Goal: Find specific fact: Find specific fact

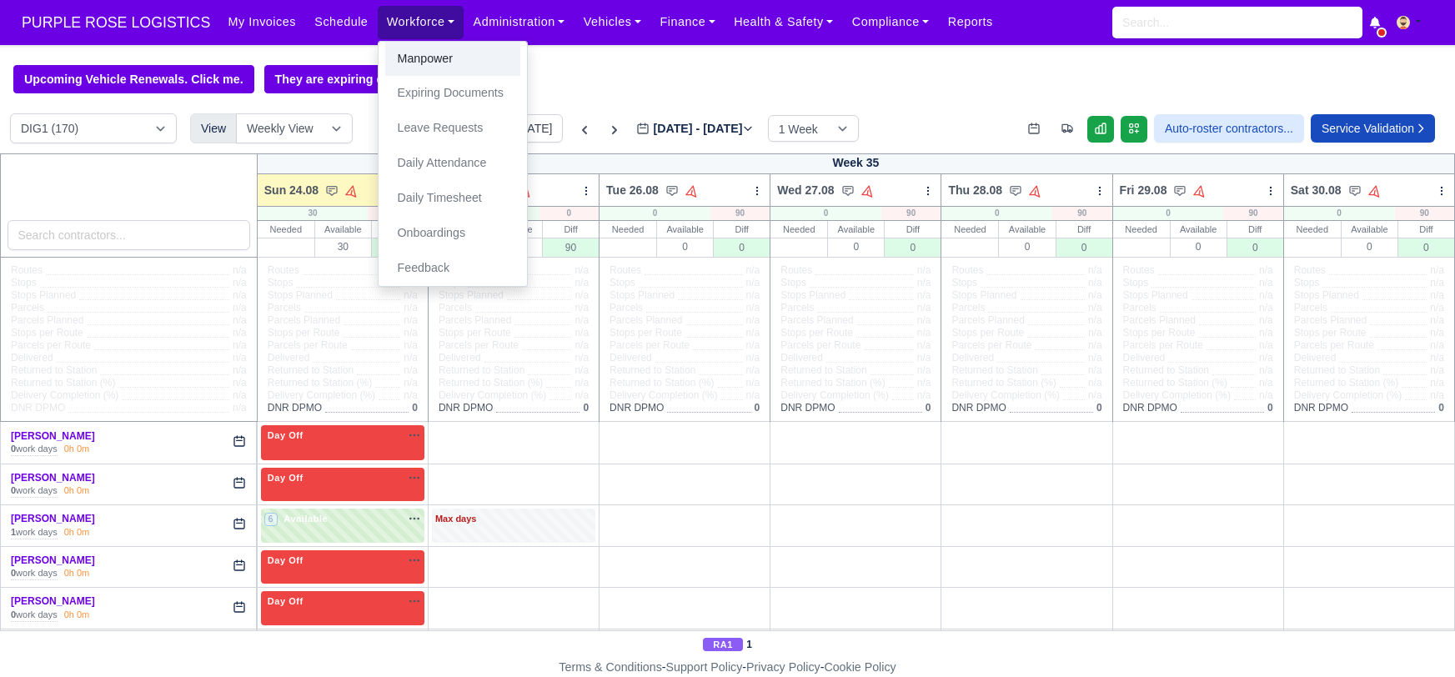
click at [421, 54] on link "Manpower" at bounding box center [452, 59] width 135 height 35
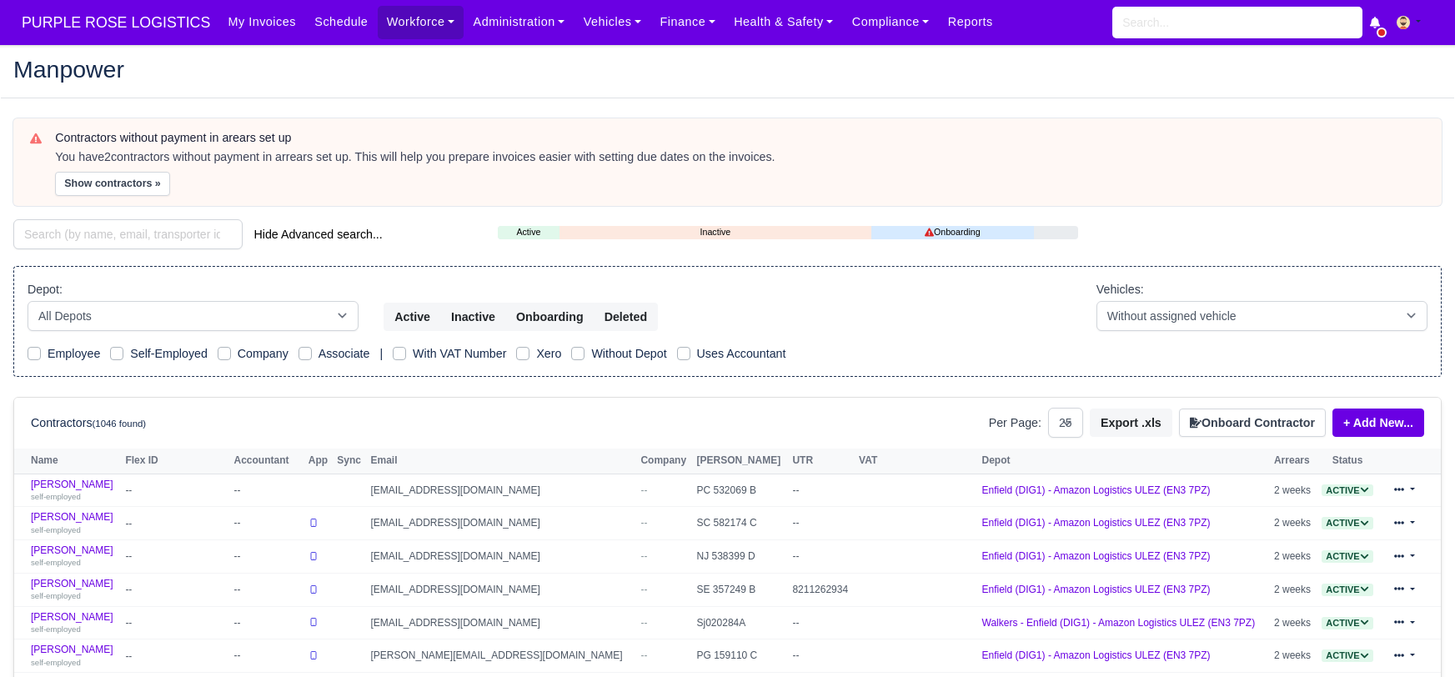
select select "25"
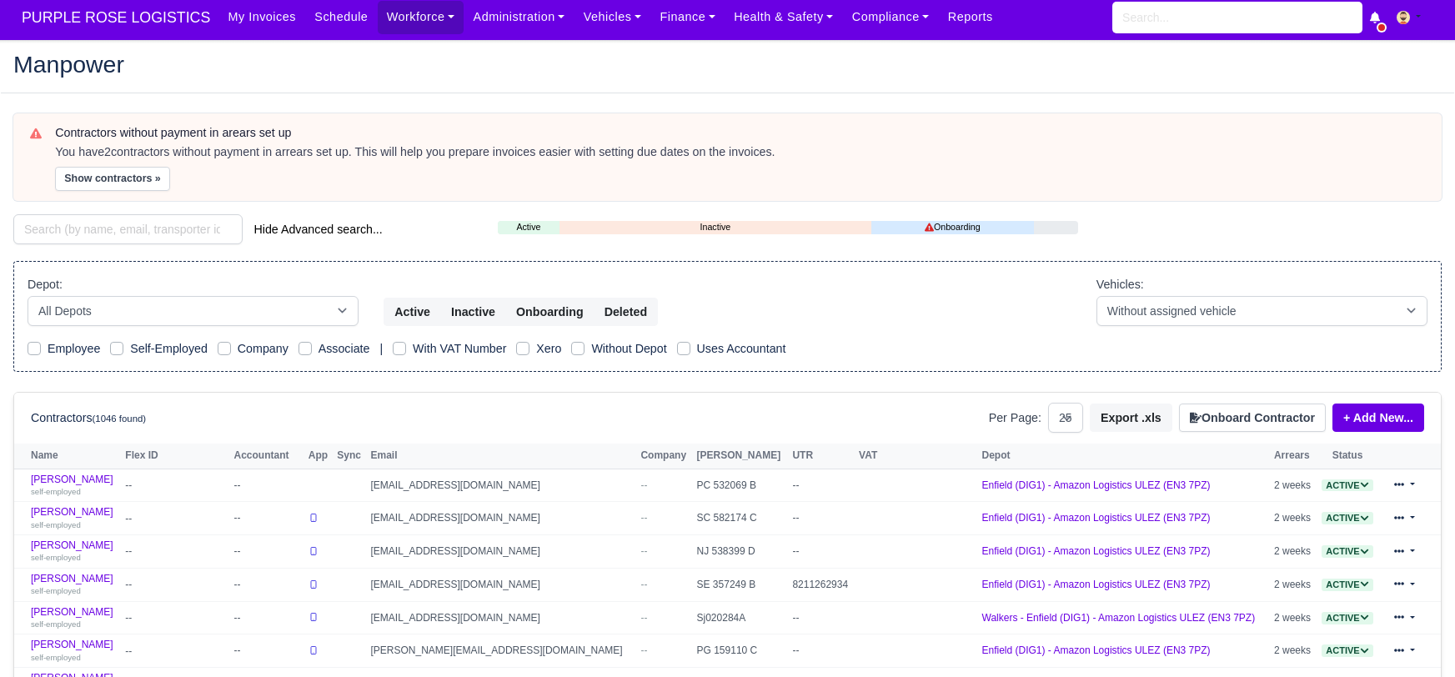
scroll to position [8, 0]
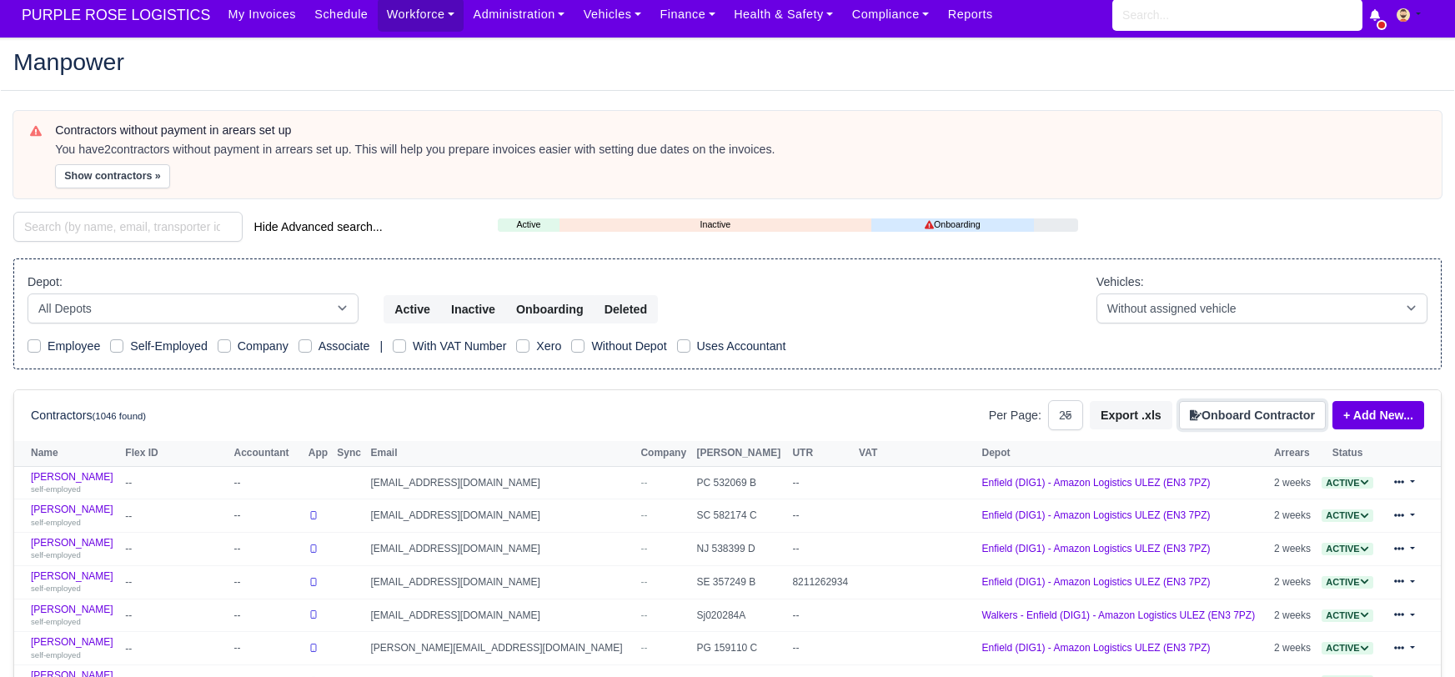
click at [1236, 418] on button "Onboard Contractor" at bounding box center [1252, 415] width 147 height 28
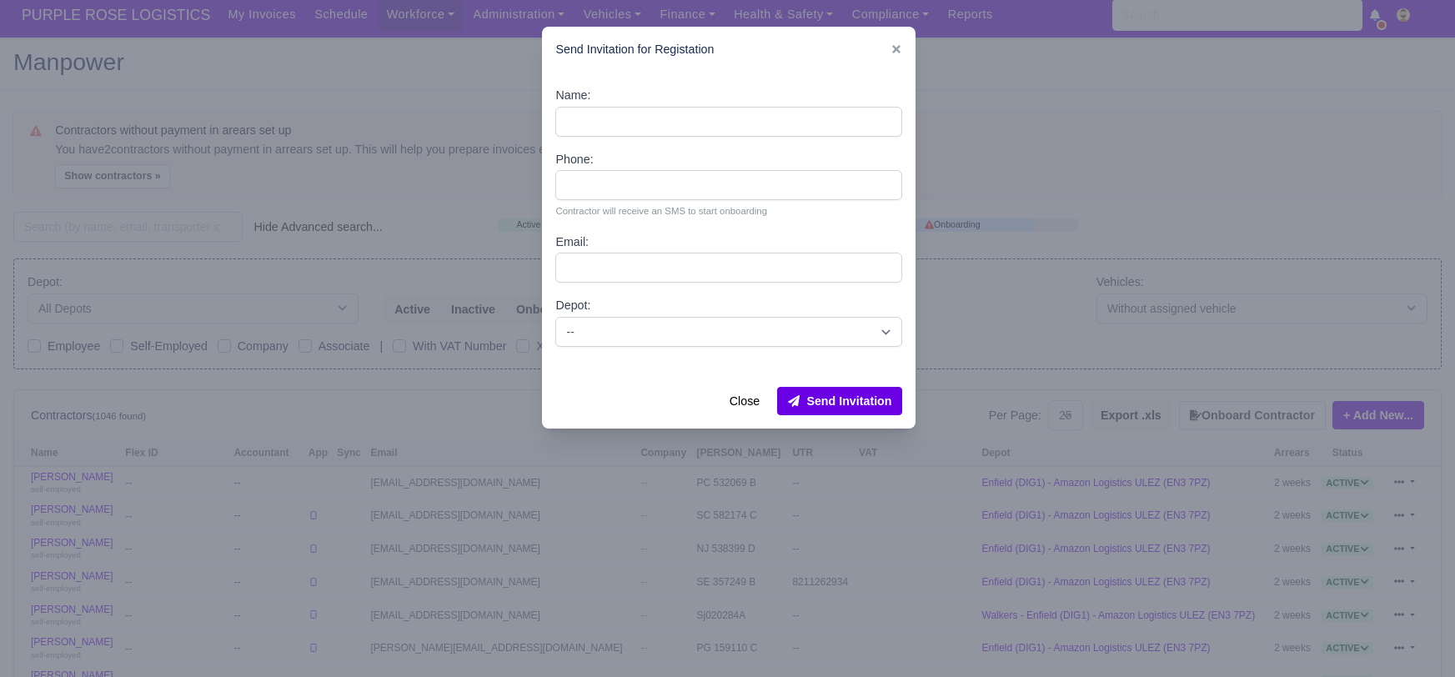
click at [1027, 103] on div at bounding box center [727, 338] width 1455 height 677
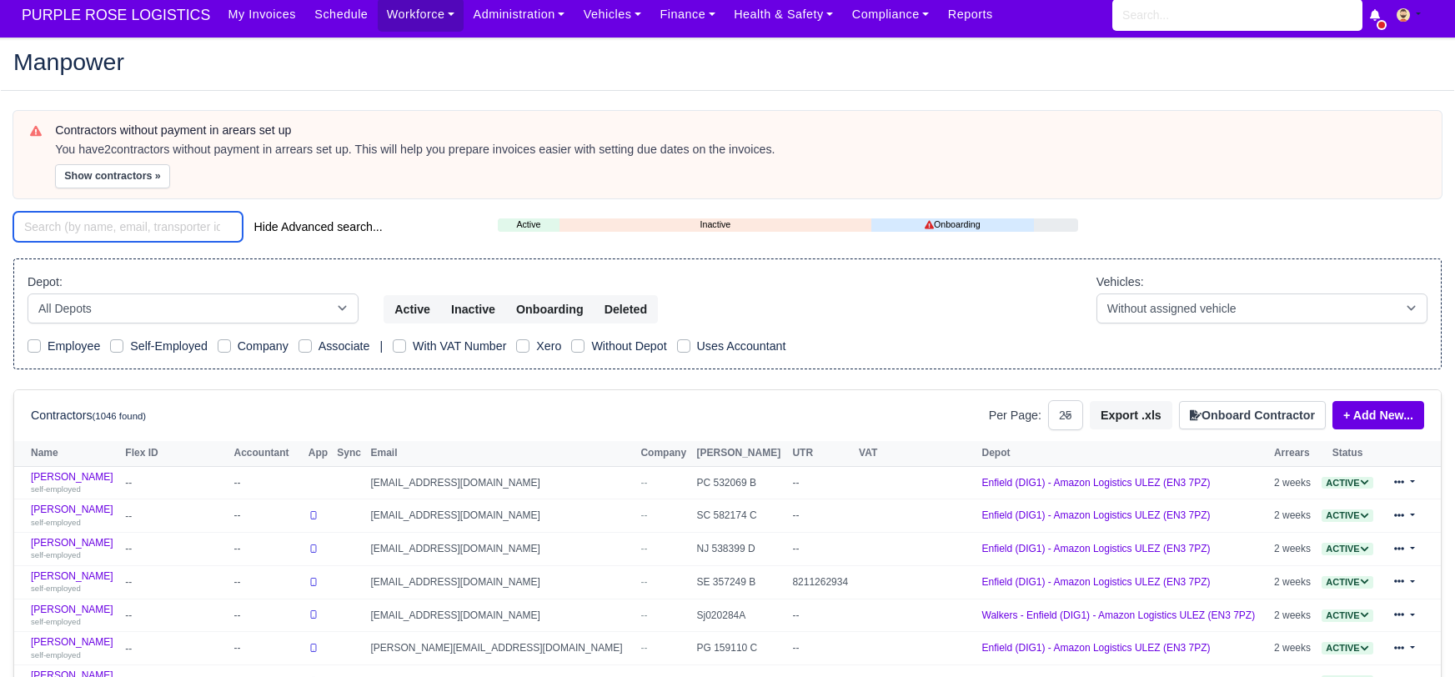
click at [125, 233] on input "search" at bounding box center [127, 227] width 229 height 30
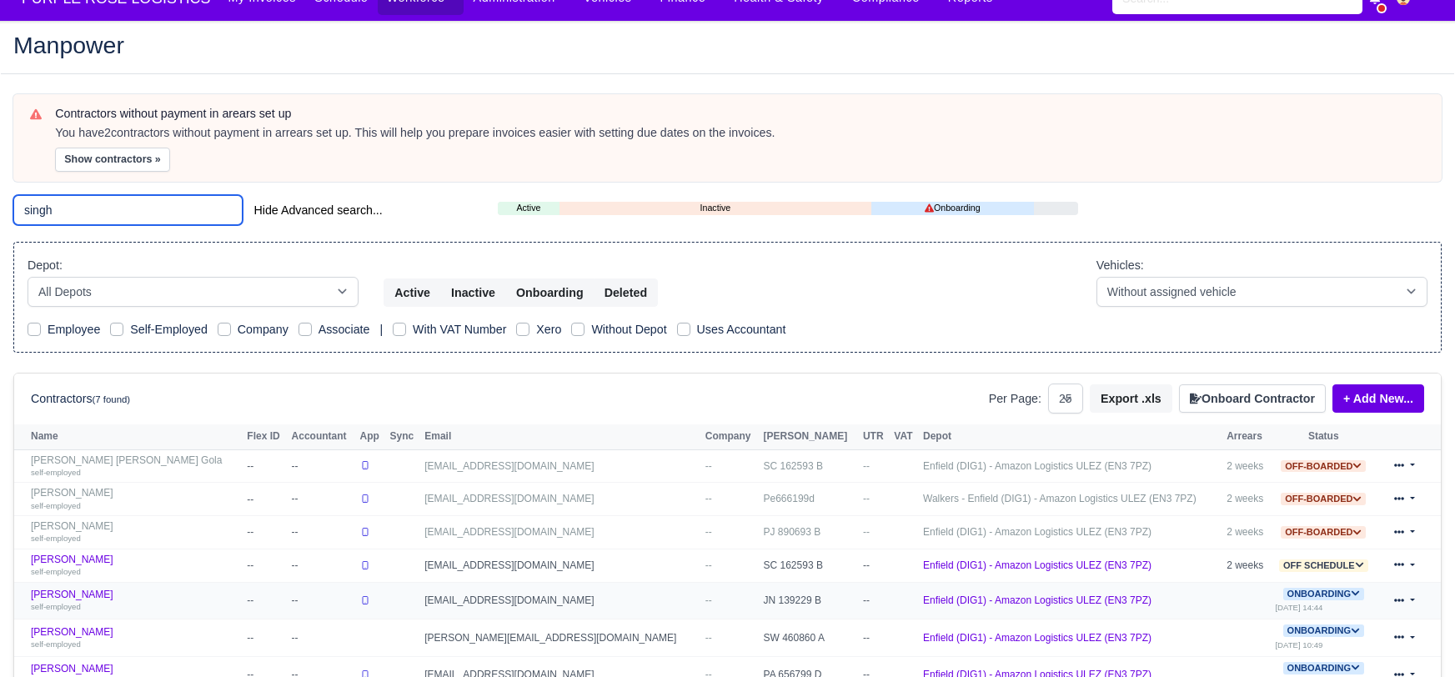
scroll to position [33, 0]
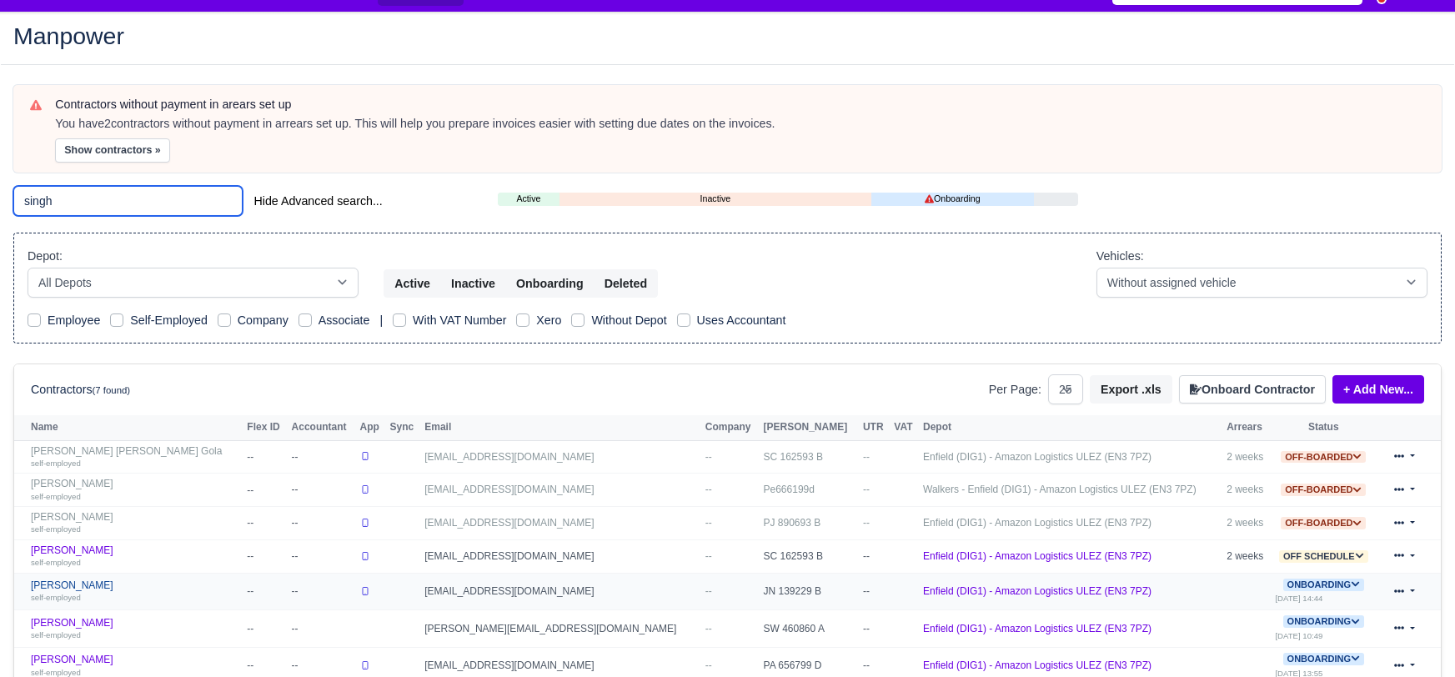
type input "singh"
click at [75, 585] on link "[PERSON_NAME] self-employed" at bounding box center [135, 591] width 208 height 24
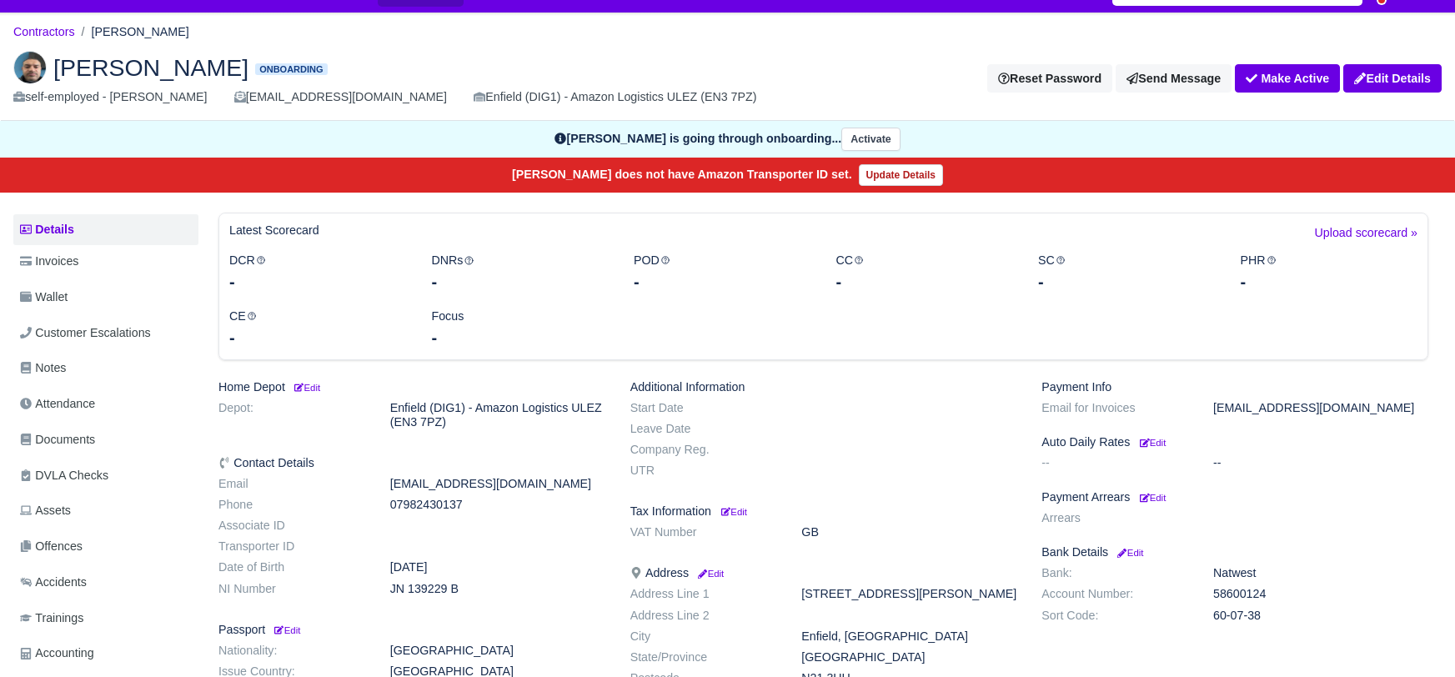
scroll to position [158, 0]
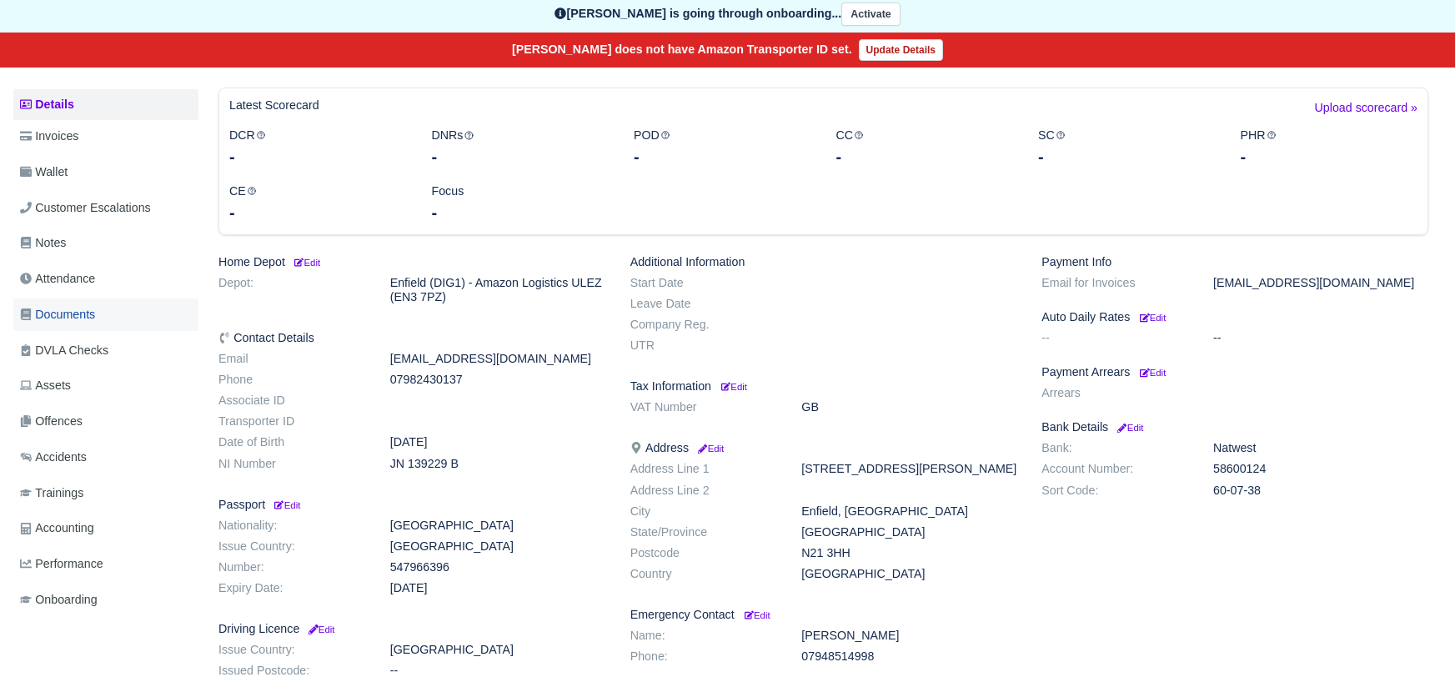
click at [73, 311] on span "Documents" at bounding box center [57, 314] width 75 height 19
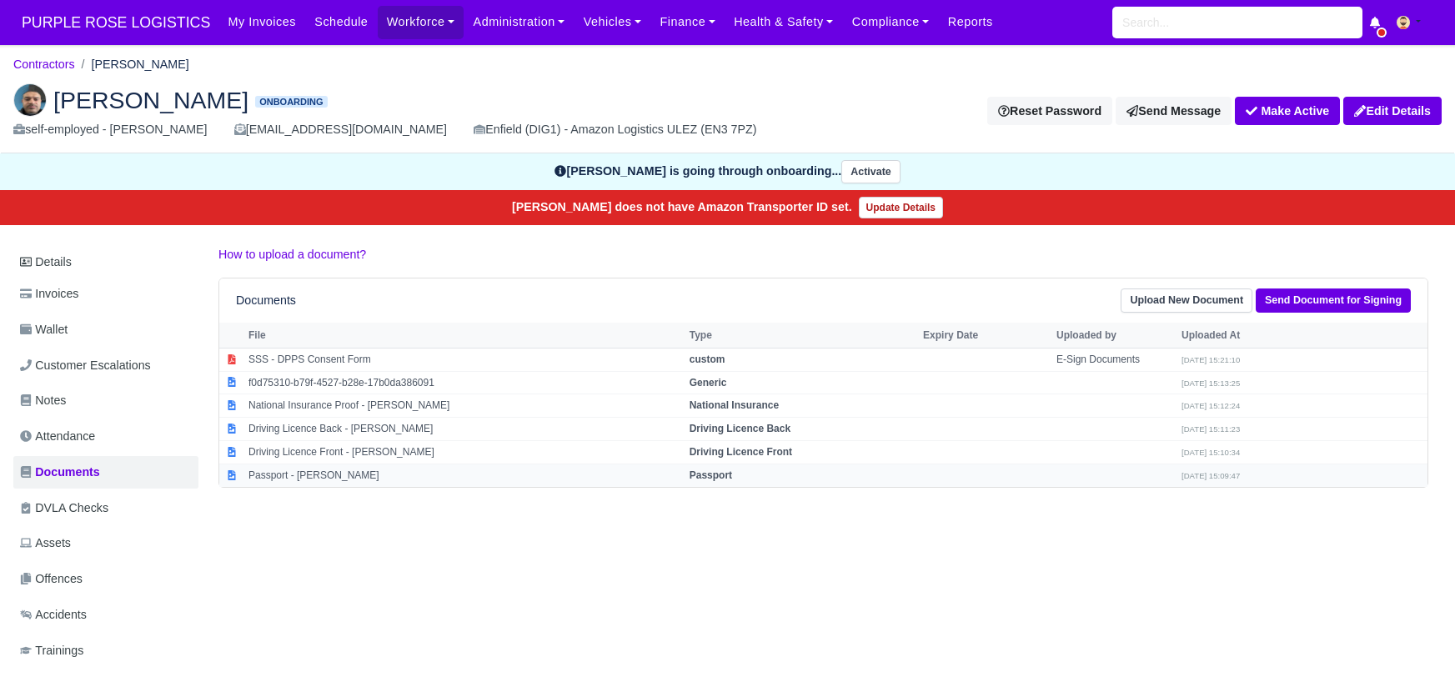
click at [714, 476] on strong "Passport" at bounding box center [710, 475] width 43 height 12
select select "passport"
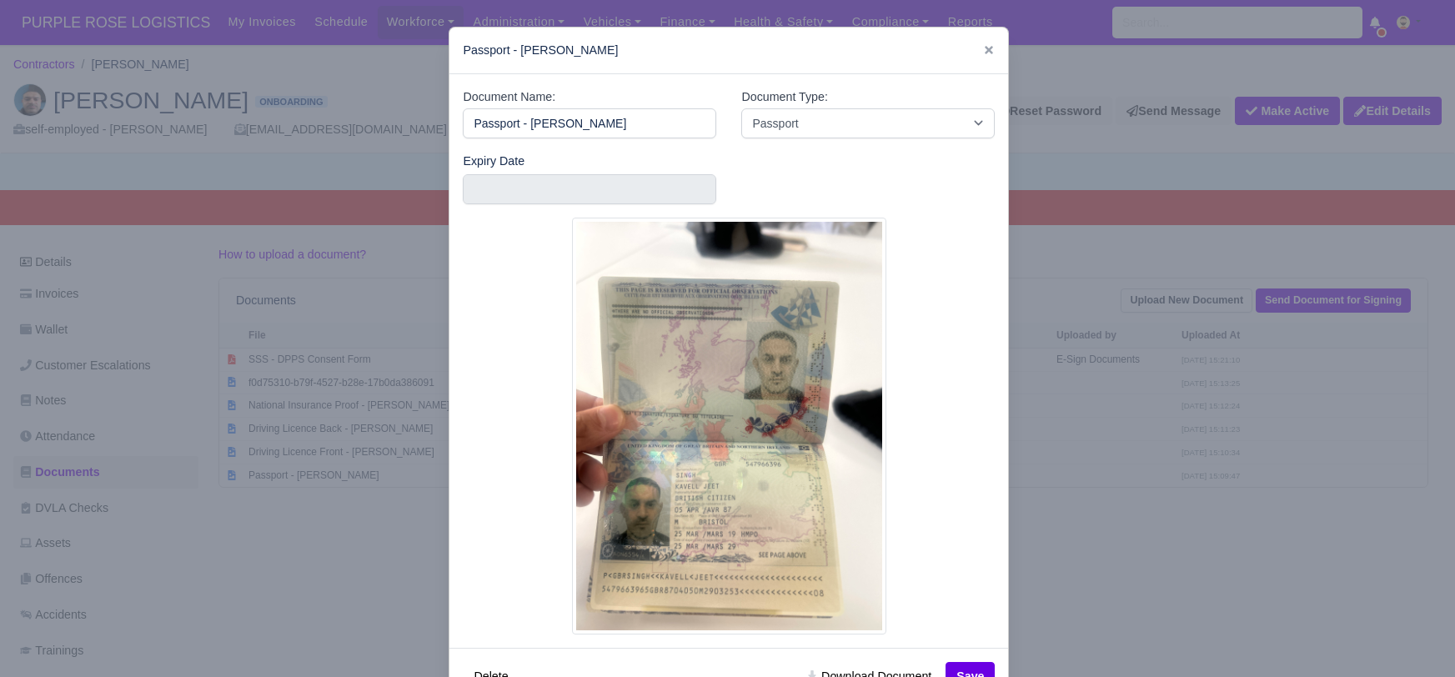
click at [1125, 581] on div at bounding box center [727, 338] width 1455 height 677
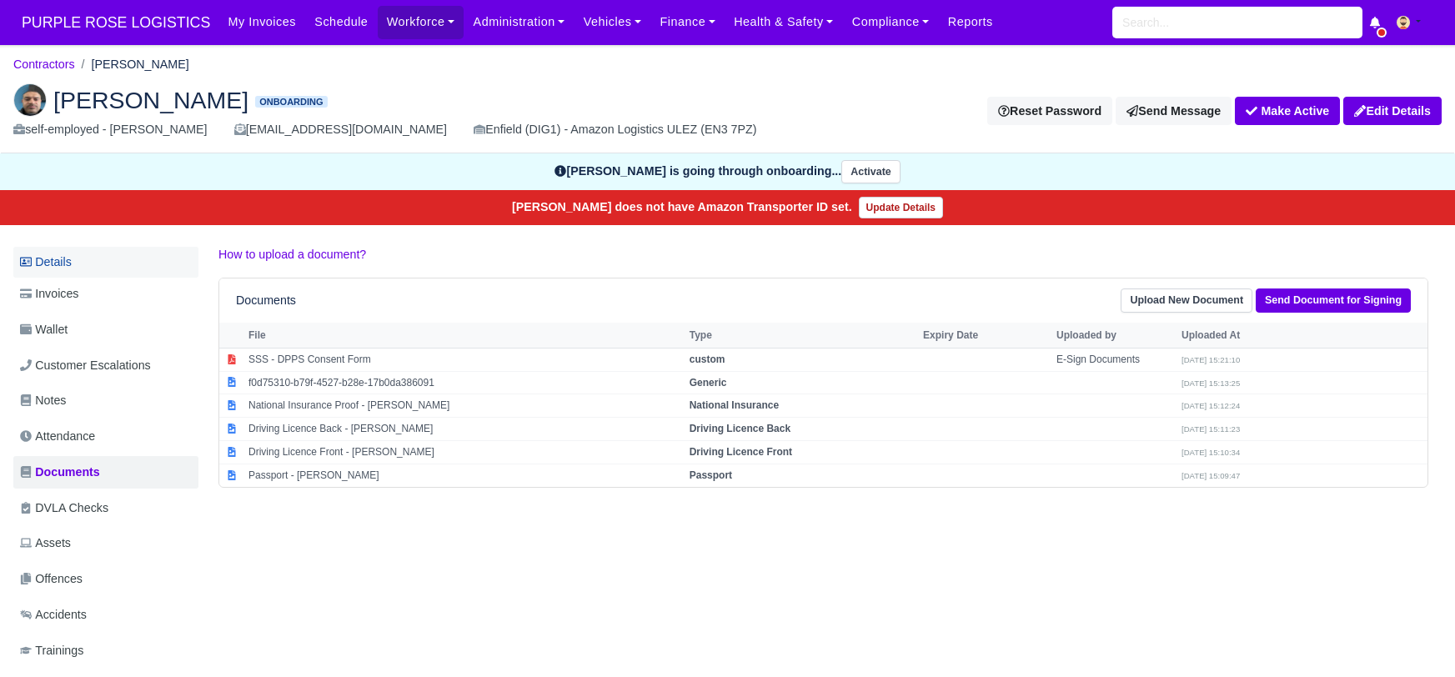
click at [53, 264] on link "Details" at bounding box center [105, 262] width 185 height 31
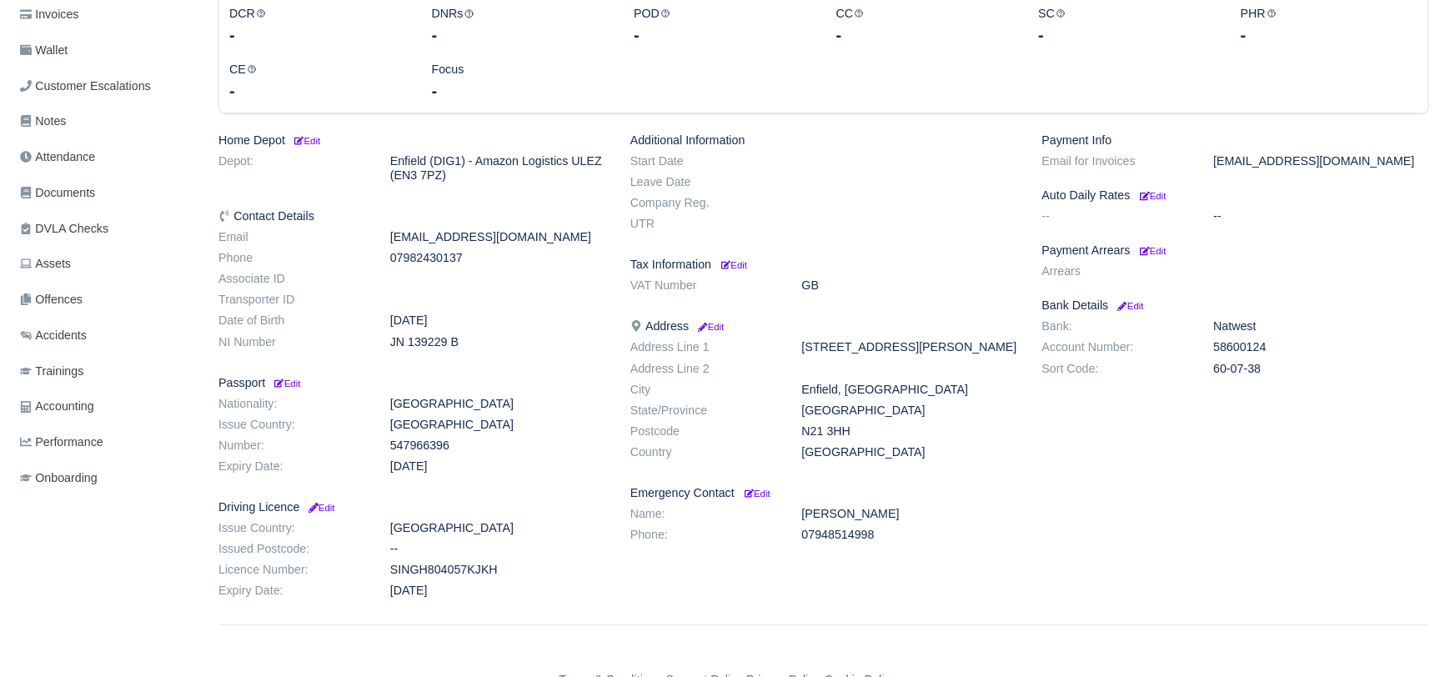
scroll to position [283, 0]
drag, startPoint x: 382, startPoint y: 573, endPoint x: 500, endPoint y: 566, distance: 118.5
click at [527, 570] on dd "SINGH804057KJKH" at bounding box center [498, 566] width 240 height 14
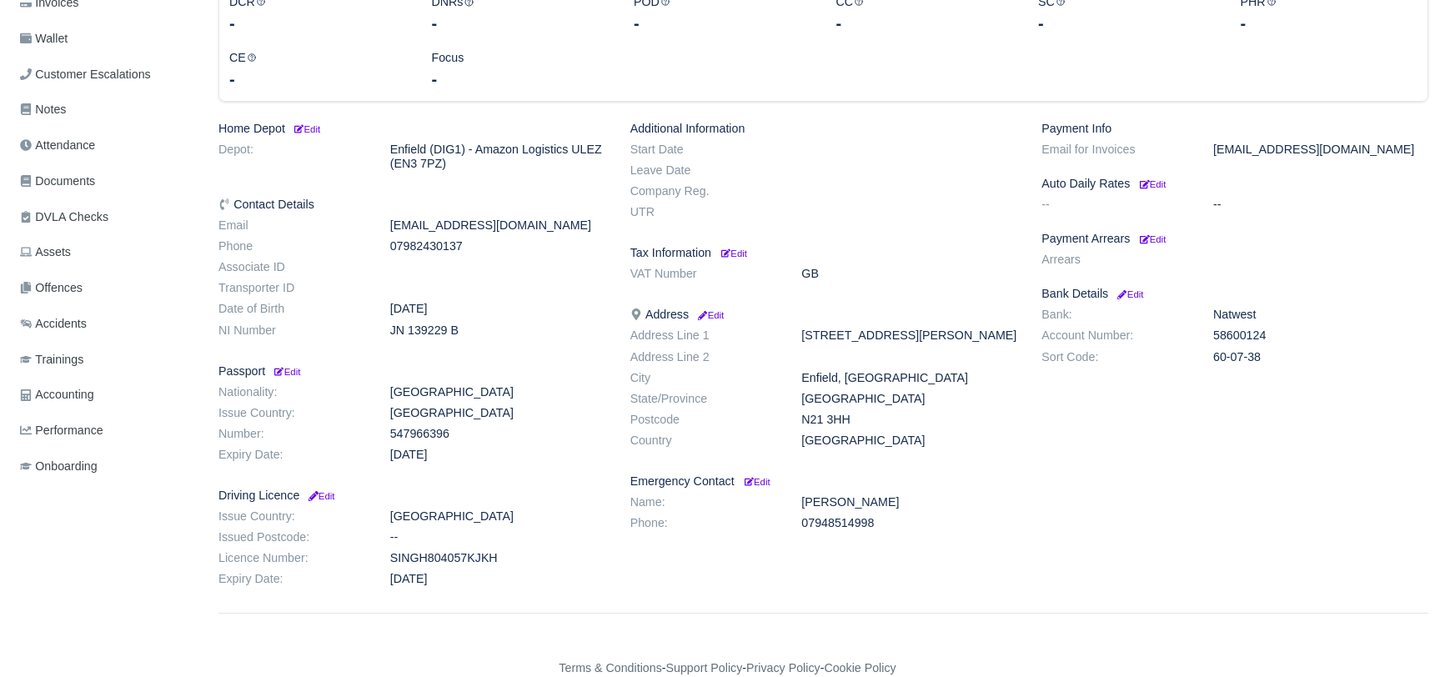
copy dd "SINGH804057KJKH"
drag, startPoint x: 389, startPoint y: 328, endPoint x: 436, endPoint y: 327, distance: 46.7
click at [477, 329] on dd "JN 139229 B" at bounding box center [498, 330] width 240 height 14
copy dd "JN 139229 B"
drag, startPoint x: 808, startPoint y: 415, endPoint x: 830, endPoint y: 413, distance: 22.6
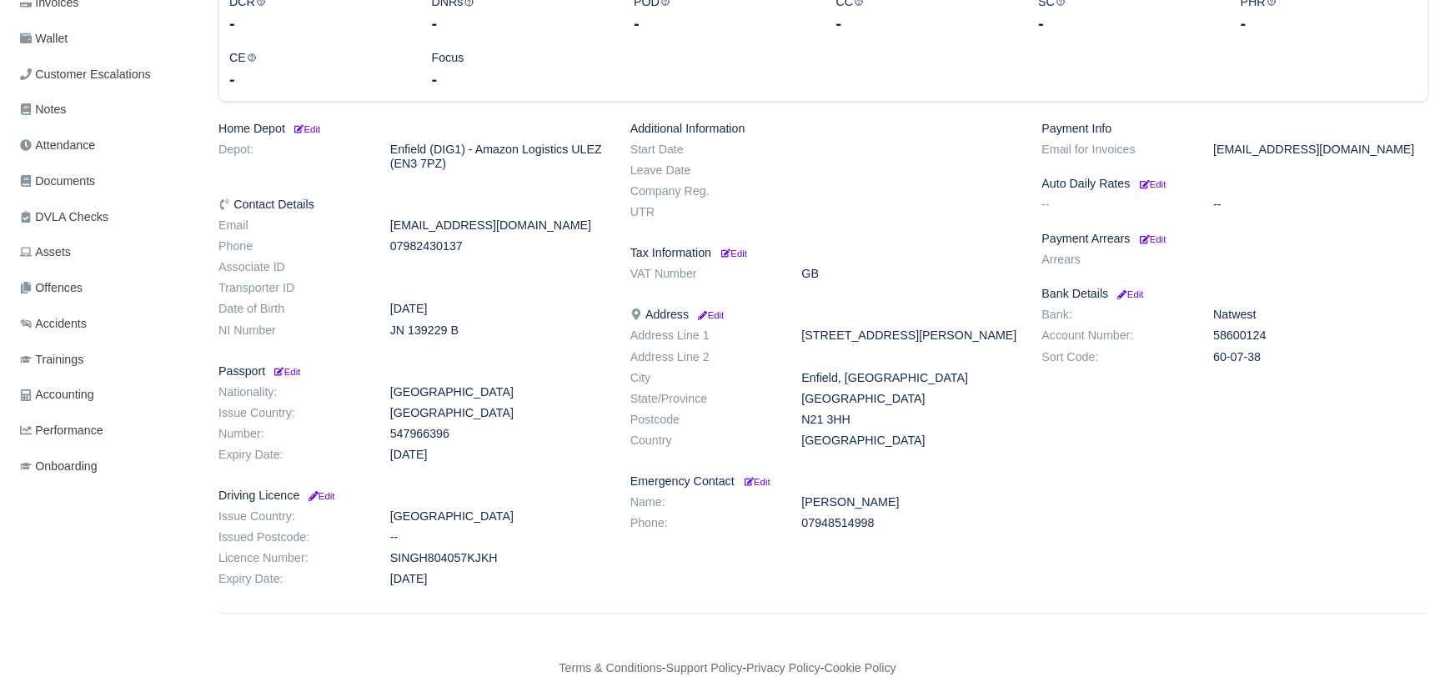
click at [855, 415] on dd "N21 3HH" at bounding box center [909, 420] width 240 height 14
copy dd "N21 3HH"
click at [79, 179] on span "Documents" at bounding box center [57, 181] width 75 height 19
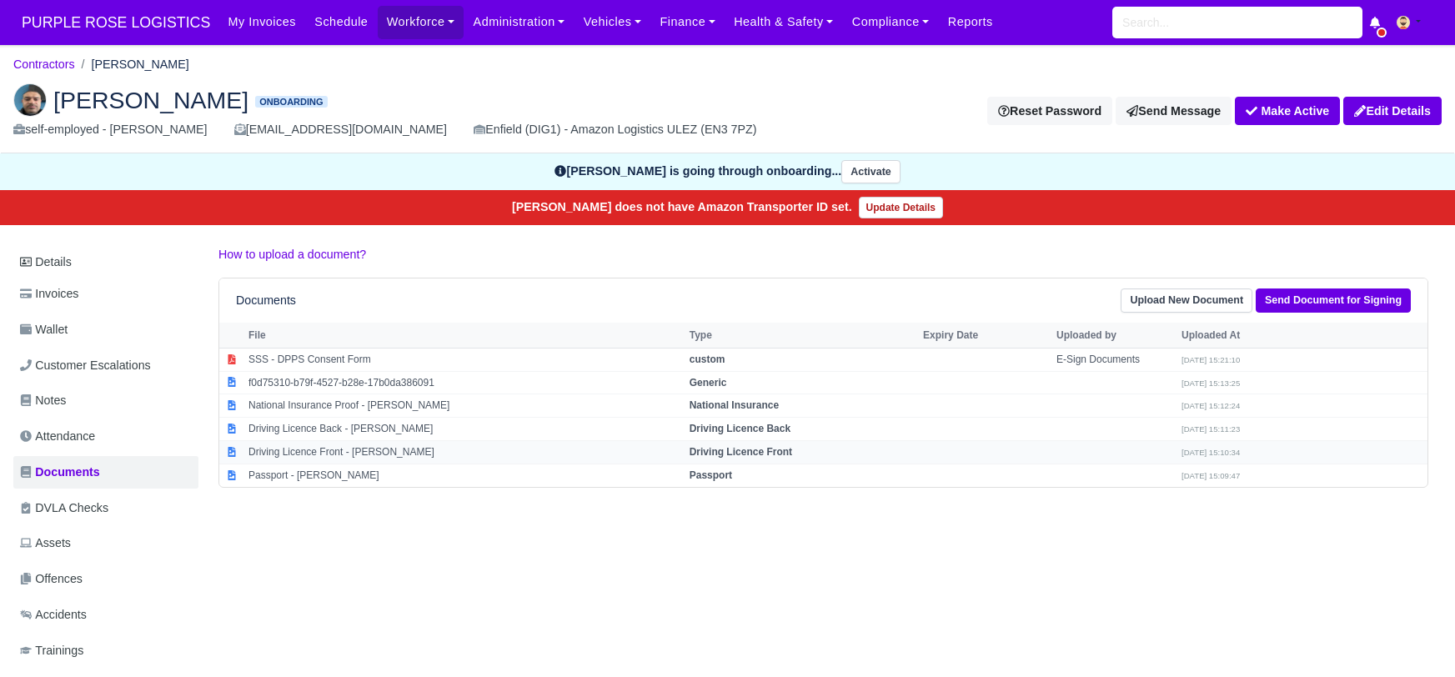
click at [749, 449] on strong "Driving Licence Front" at bounding box center [740, 452] width 103 height 12
select select "driving-licence-front"
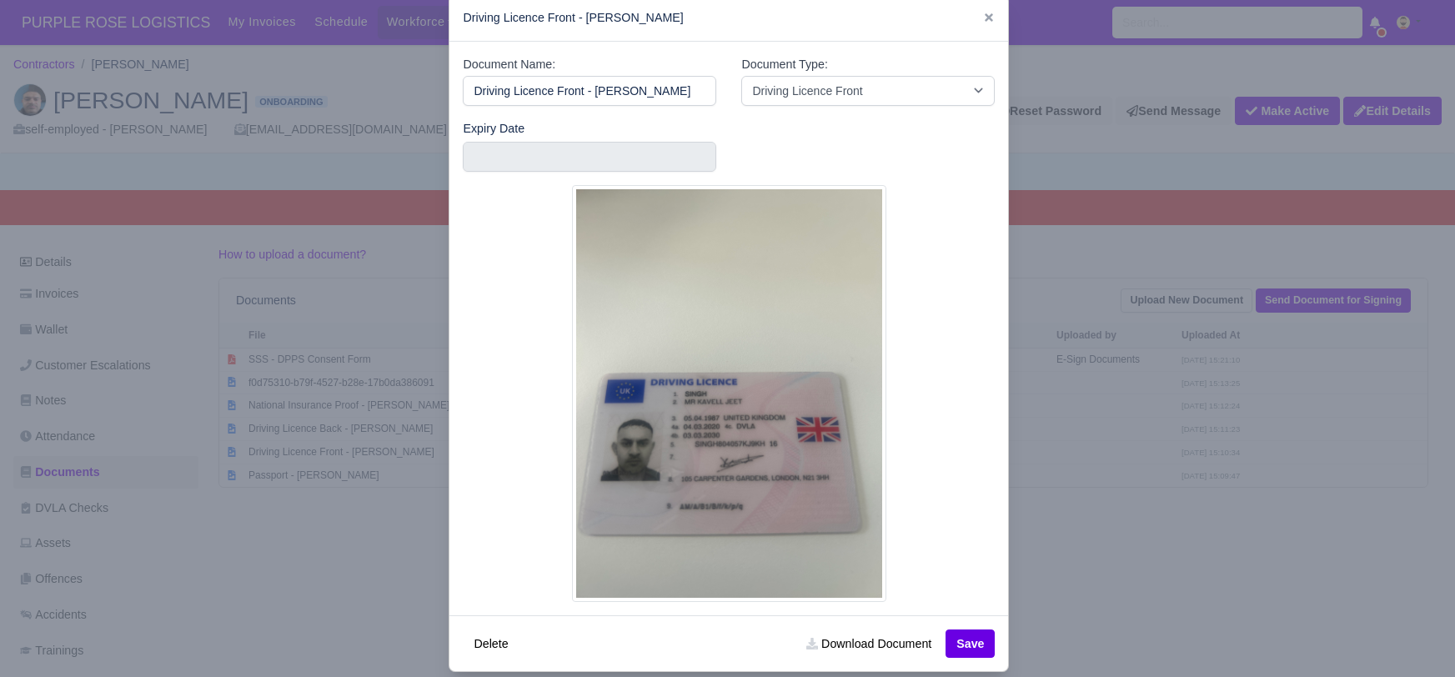
scroll to position [38, 0]
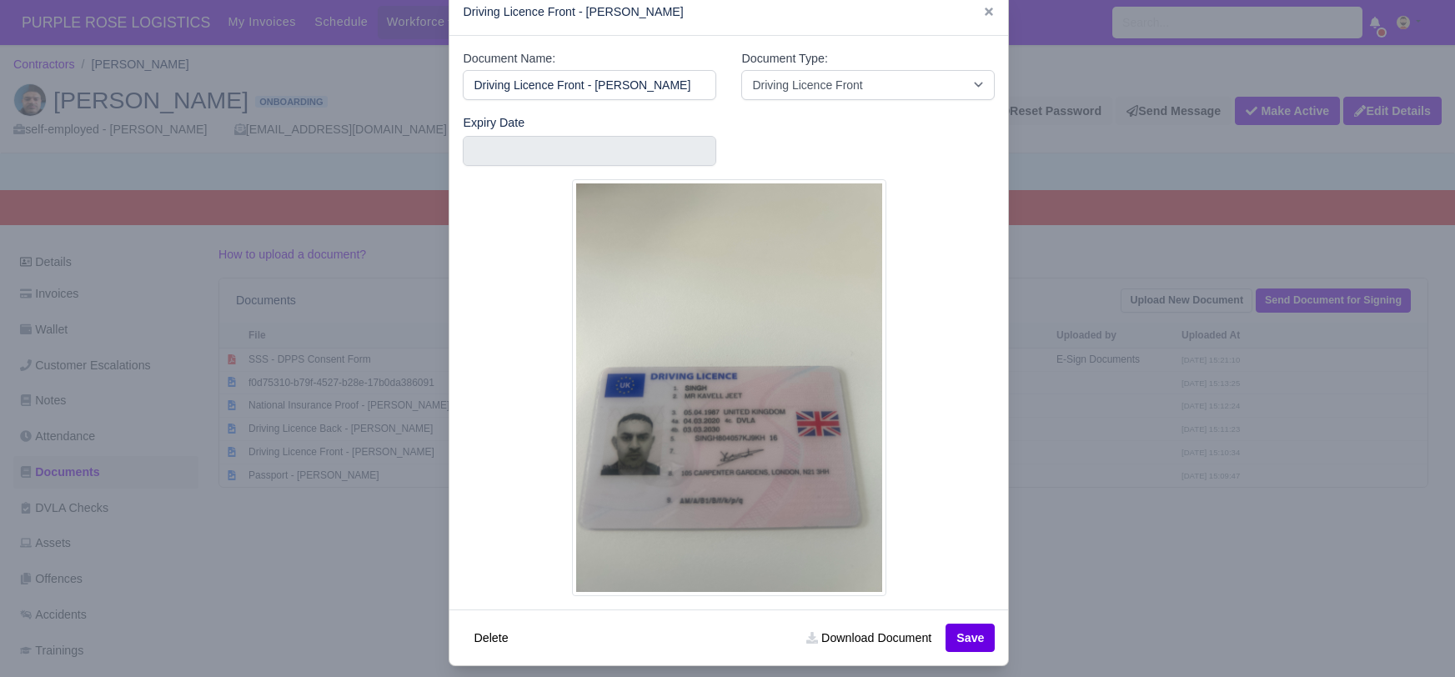
click at [1158, 188] on div at bounding box center [727, 338] width 1455 height 677
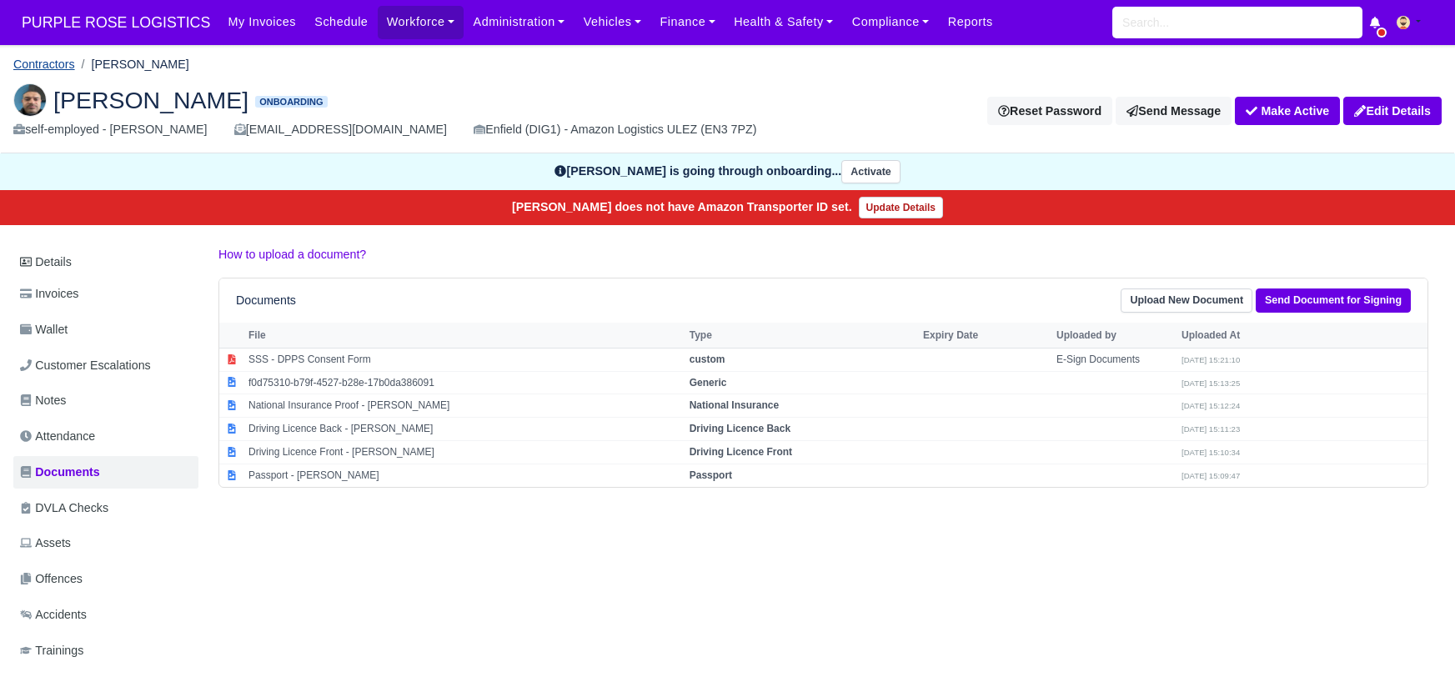
click at [45, 58] on link "Contractors" at bounding box center [44, 64] width 62 height 13
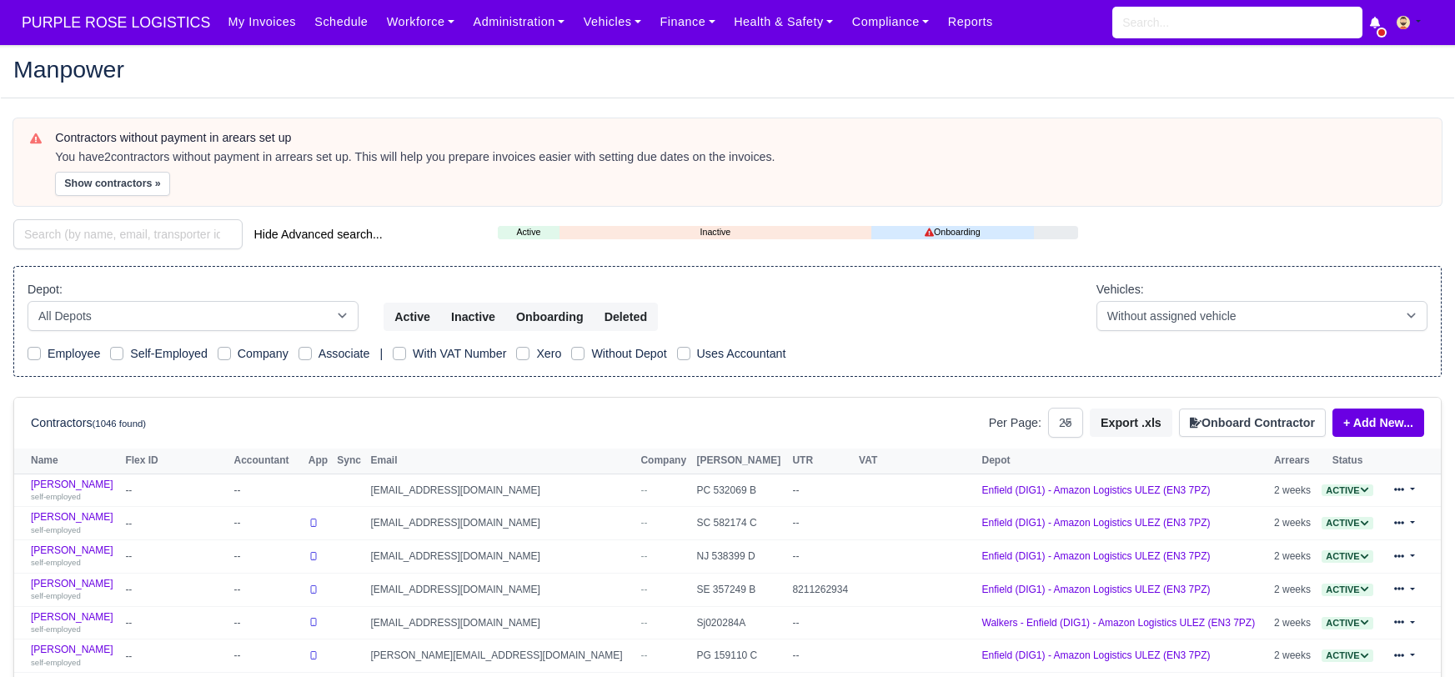
select select "25"
click at [90, 233] on input "search" at bounding box center [127, 234] width 229 height 30
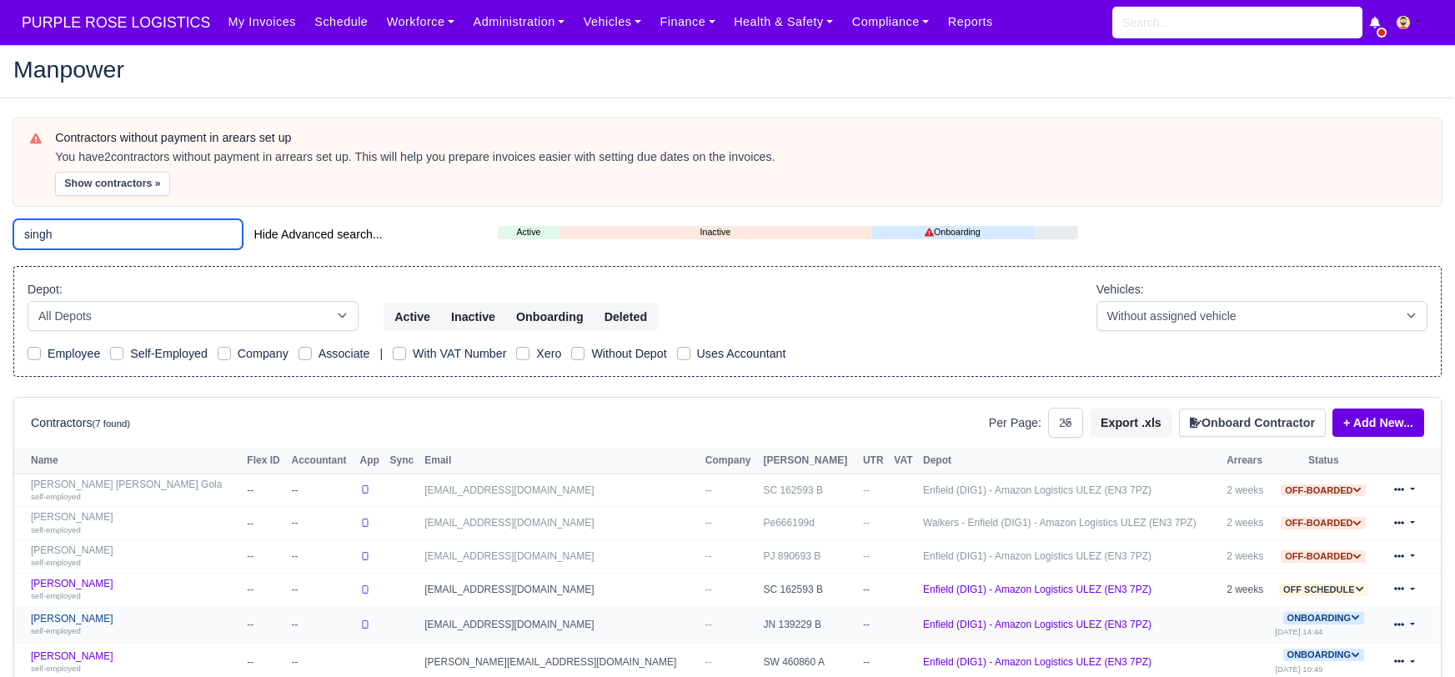
type input "singh"
click at [71, 619] on link "Kavell Singh self-employed" at bounding box center [135, 625] width 208 height 24
